Goal: Task Accomplishment & Management: Manage account settings

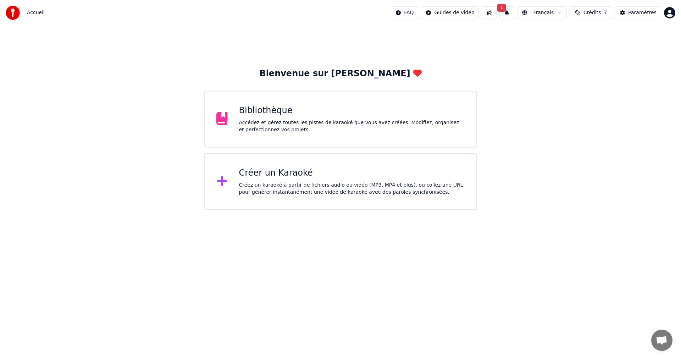
click at [680, 9] on div "Accueil FAQ Guides de vidéo 1 Français Crédits 7 Paramètres" at bounding box center [340, 13] width 681 height 26
click at [669, 12] on html "Accueil FAQ Guides de vidéo 1 Français Crédits 7 Paramètres Bienvenue sur Youka…" at bounding box center [340, 105] width 681 height 210
click at [585, 10] on html "Accueil FAQ Guides de vidéo 1 Français Crédits 7 Paramètres Bienvenue sur Youka…" at bounding box center [340, 105] width 681 height 210
click at [496, 13] on button at bounding box center [488, 12] width 15 height 13
click at [514, 16] on button "1" at bounding box center [506, 12] width 15 height 13
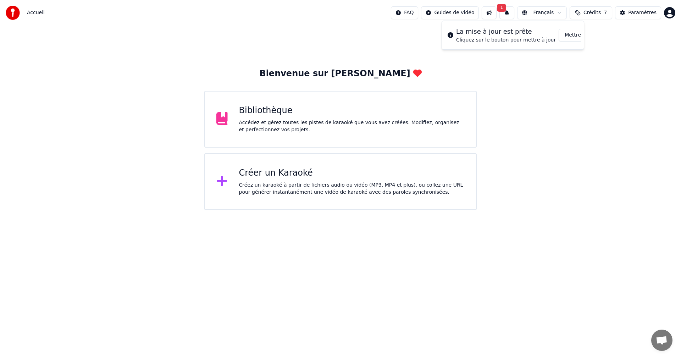
click at [600, 14] on span "Crédits" at bounding box center [591, 12] width 17 height 7
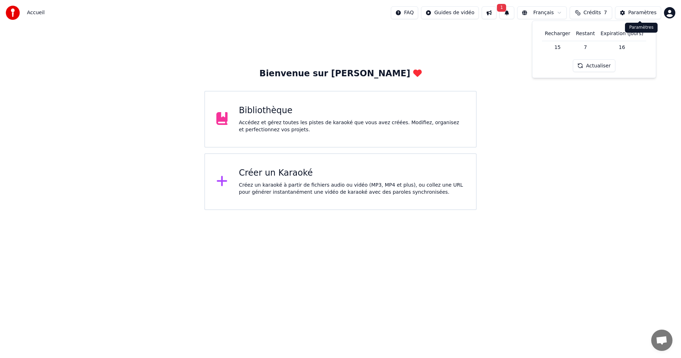
click at [627, 14] on button "Paramètres" at bounding box center [638, 12] width 46 height 13
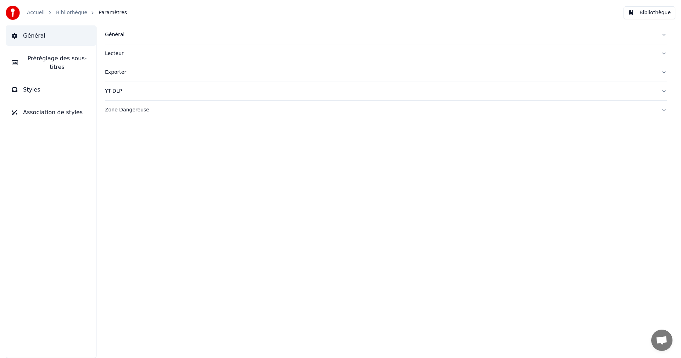
click at [28, 33] on span "Général" at bounding box center [34, 36] width 22 height 9
